Goal: Check status

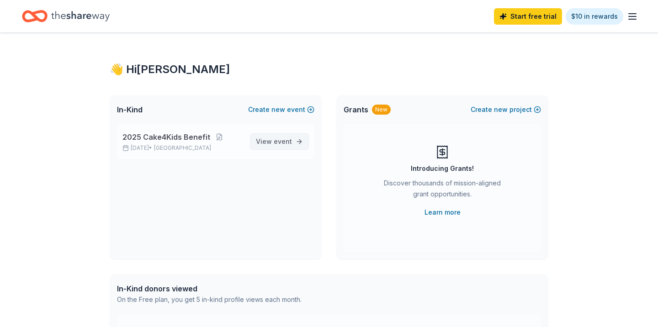
click at [284, 142] on span "event" at bounding box center [283, 142] width 18 height 8
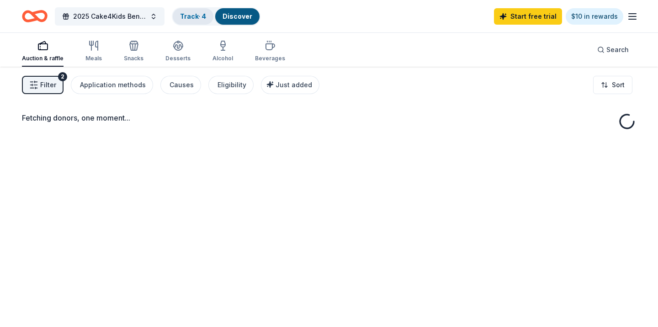
click at [192, 19] on link "Track · 4" at bounding box center [193, 16] width 26 height 8
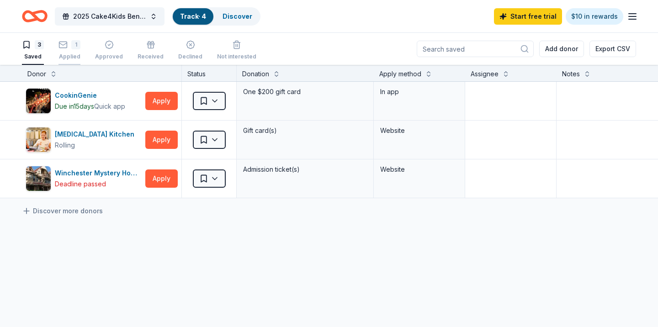
click at [69, 47] on div "1" at bounding box center [69, 44] width 22 height 9
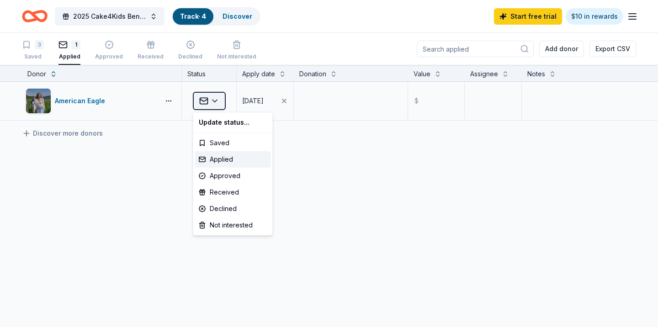
click at [217, 104] on html "2025 Cake4Kids Benefit Track · 4 Discover Start free trial $10 in rewards 3 Sav…" at bounding box center [329, 163] width 658 height 327
click at [633, 18] on html "2025 Cake4Kids Benefit Track · 4 Discover Start free trial $10 in rewards 3 Sav…" at bounding box center [329, 163] width 658 height 327
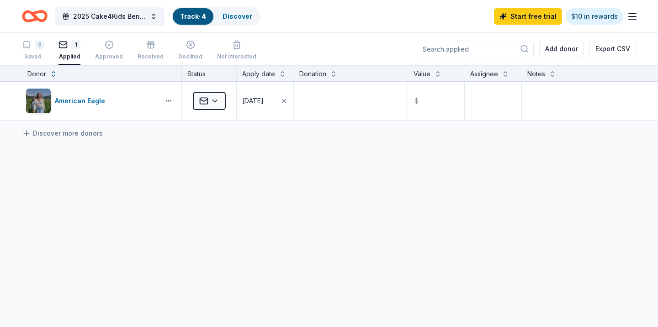
click at [633, 18] on icon "button" at bounding box center [632, 16] width 11 height 11
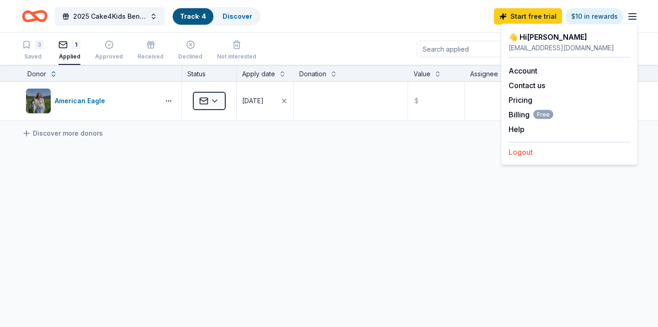
click at [514, 153] on button "Logout" at bounding box center [521, 152] width 24 height 11
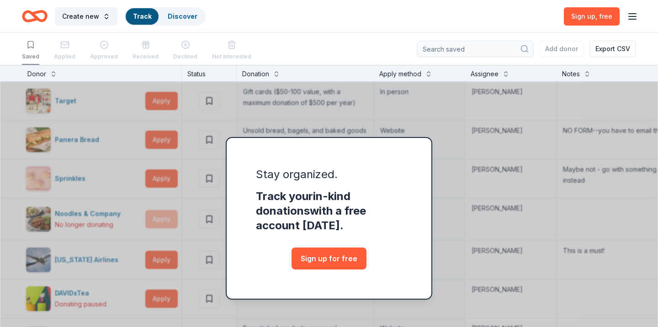
click at [241, 18] on div "Create new Track Discover Sign up , free" at bounding box center [329, 15] width 614 height 21
